Goal: Task Accomplishment & Management: Manage account settings

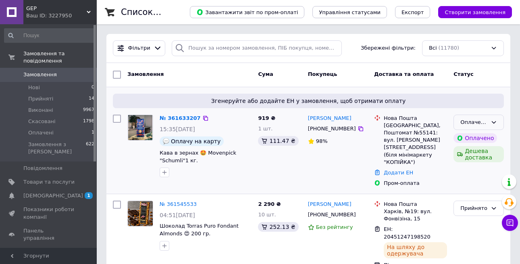
click at [475, 119] on div "Оплачено" at bounding box center [474, 122] width 27 height 8
click at [464, 137] on li "Прийнято" at bounding box center [479, 138] width 50 height 15
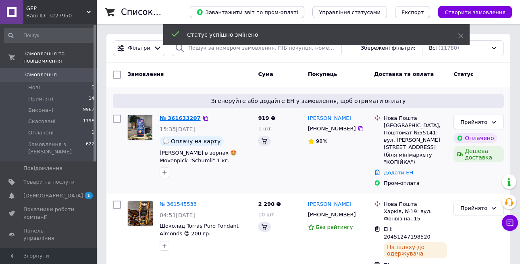
click at [186, 117] on link "№ 361633207" at bounding box center [180, 118] width 41 height 6
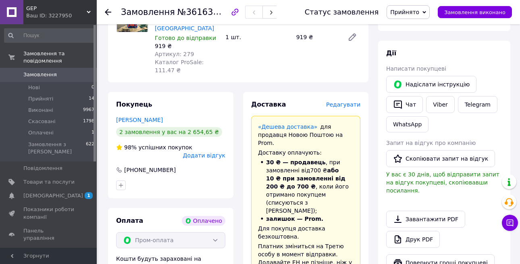
scroll to position [131, 0]
click at [443, 104] on link "Viber" at bounding box center [440, 104] width 28 height 17
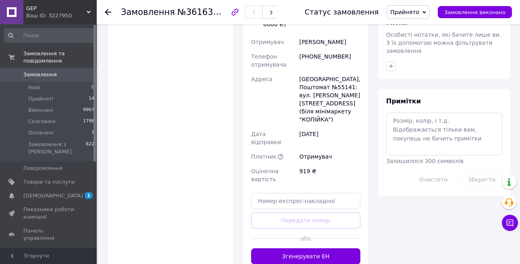
scroll to position [421, 0]
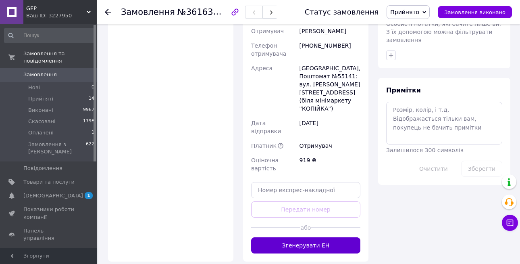
click at [313, 237] on button "Згенерувати ЕН" at bounding box center [305, 245] width 109 height 16
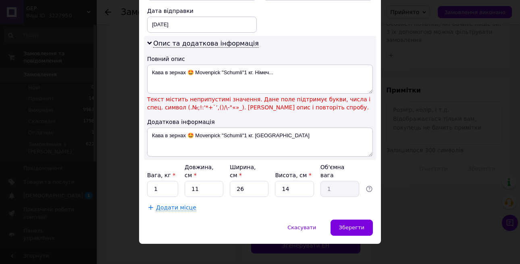
scroll to position [397, 0]
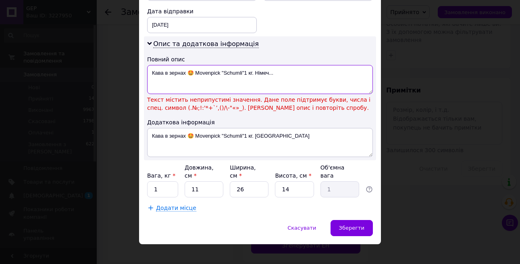
click at [193, 65] on textarea "Кава в зернах 🤩 Movenpick "Schumli"1 кг. Німеч..." at bounding box center [260, 79] width 226 height 29
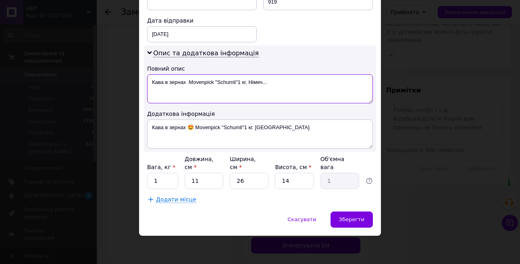
scroll to position [379, 0]
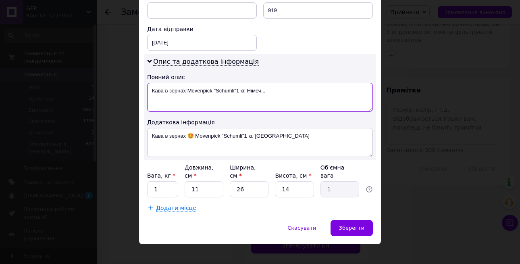
click at [215, 83] on textarea "Кава в зернах Movenpick "Schumli"1 кг. Німеч..." at bounding box center [260, 97] width 226 height 29
click at [233, 83] on textarea "Кава в зернах Movenpick Schumli"1 кг. Німеч..." at bounding box center [260, 97] width 226 height 29
type textarea "Кава в зернах Movenpick Schumli 1 кг. Німеч..."
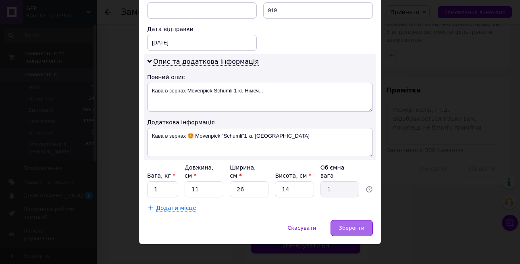
click at [354, 224] on div "Зберегти" at bounding box center [352, 228] width 42 height 16
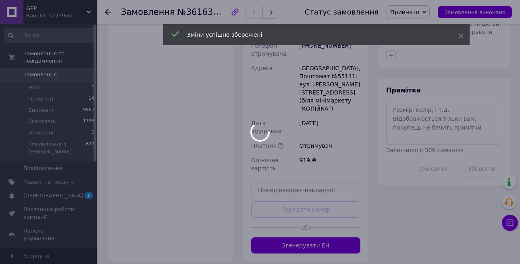
click at [319, 213] on div at bounding box center [260, 132] width 520 height 264
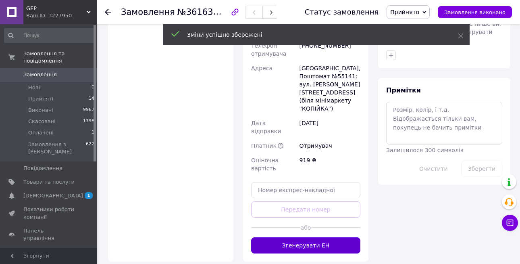
click at [305, 237] on button "Згенерувати ЕН" at bounding box center [305, 245] width 109 height 16
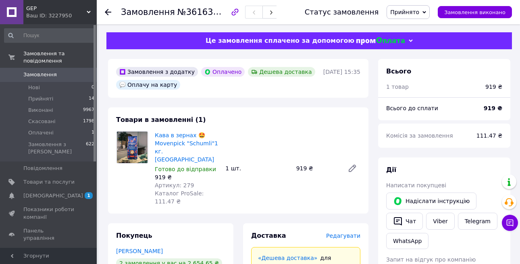
scroll to position [0, 0]
click at [199, 145] on link "Кава в зернах 🤩 Movenpick "Schumli"1 кг. [GEOGRAPHIC_DATA]" at bounding box center [186, 147] width 63 height 31
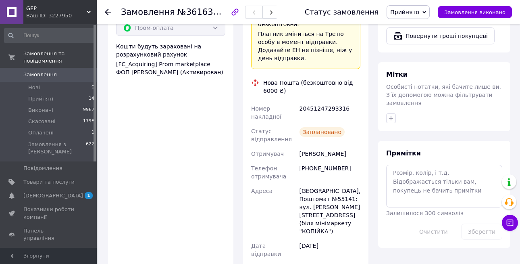
scroll to position [347, 0]
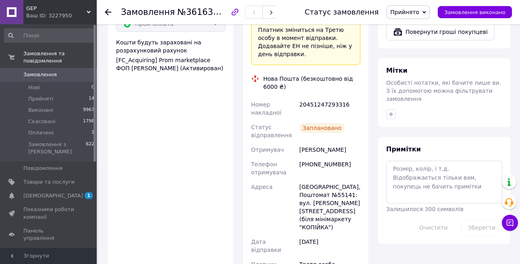
click at [314, 97] on div "20451247293316" at bounding box center [330, 108] width 64 height 23
copy div "20451247293316"
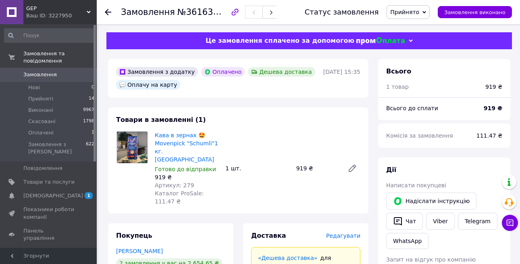
scroll to position [0, 0]
click at [52, 79] on link "Замовлення 0" at bounding box center [49, 75] width 99 height 14
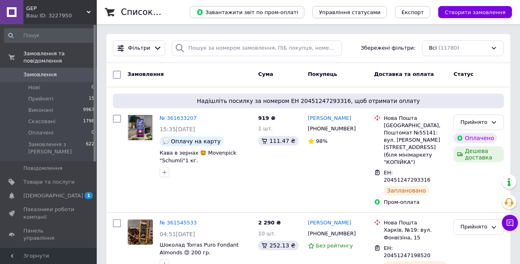
click at [31, 10] on span "GEP" at bounding box center [56, 8] width 61 height 7
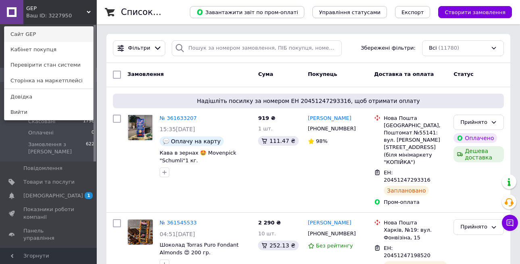
click at [52, 38] on link "Сайт GEP" at bounding box center [48, 34] width 89 height 15
